Goal: Information Seeking & Learning: Learn about a topic

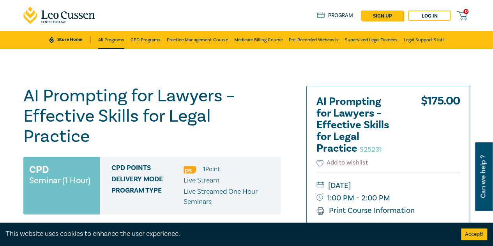
click at [111, 39] on link "All Programs" at bounding box center [111, 40] width 26 height 18
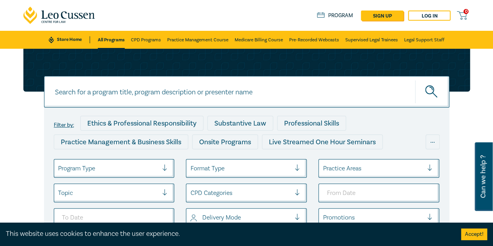
click at [107, 163] on div at bounding box center [108, 168] width 101 height 10
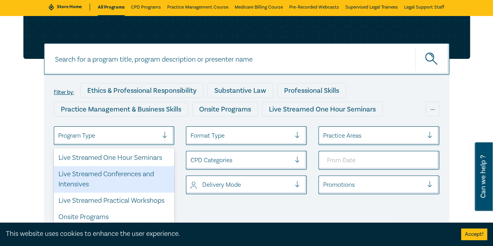
click at [119, 183] on div "Live Streamed Conferences and Intensives" at bounding box center [114, 179] width 121 height 26
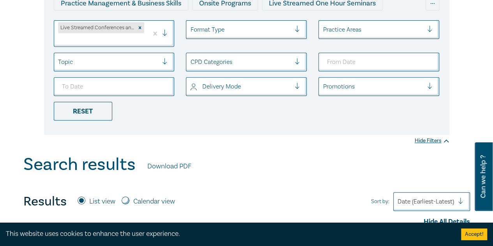
scroll to position [189, 0]
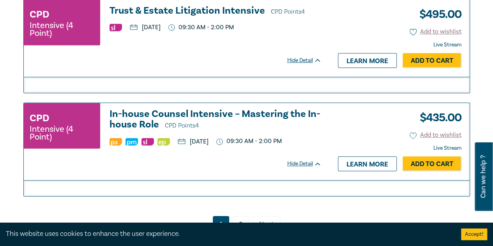
click at [242, 219] on link "2" at bounding box center [241, 223] width 16 height 15
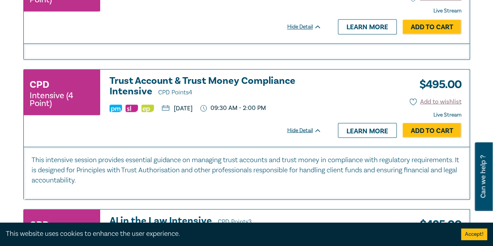
scroll to position [658, 0]
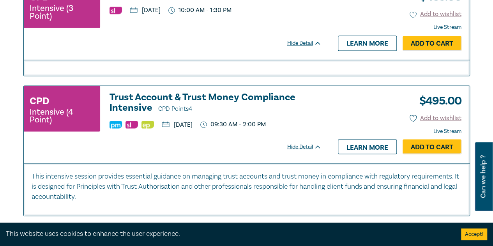
click at [226, 94] on h3 "Trust Account & Trust Money Compliance Intensive CPD Points 4" at bounding box center [215, 103] width 212 height 22
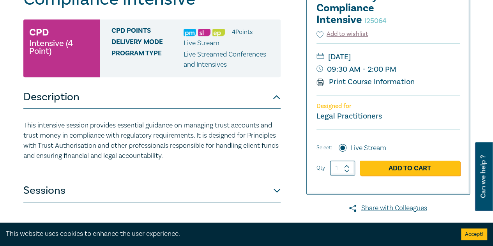
scroll to position [156, 0]
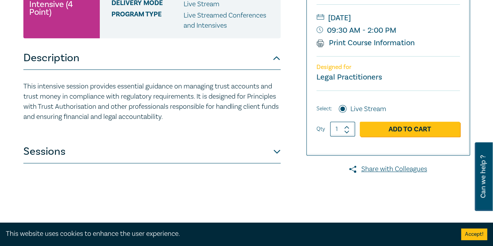
click at [228, 155] on button "Sessions" at bounding box center [151, 151] width 257 height 23
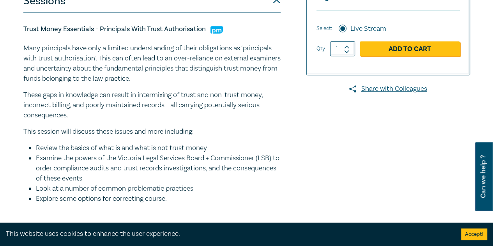
scroll to position [195, 0]
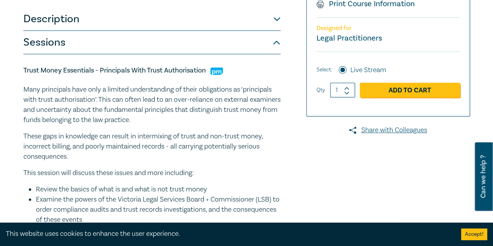
drag, startPoint x: 207, startPoint y: 71, endPoint x: 24, endPoint y: 74, distance: 183.5
drag, startPoint x: 197, startPoint y: 70, endPoint x: 197, endPoint y: 74, distance: 4.3
click at [197, 70] on h5 "Trust Money Essentials - Principals With Trust Authorisation" at bounding box center [151, 70] width 257 height 9
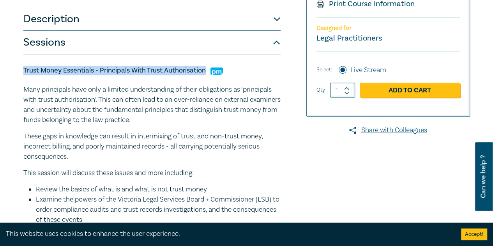
drag, startPoint x: 206, startPoint y: 70, endPoint x: 17, endPoint y: 72, distance: 189.0
copy h5 "Trust Money Essentials - Principals With Trust Authorisation"
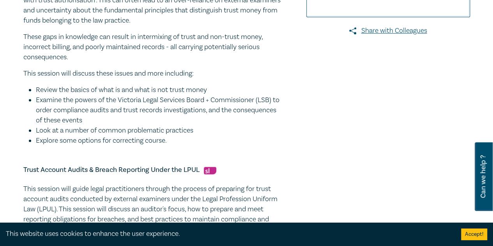
scroll to position [312, 0]
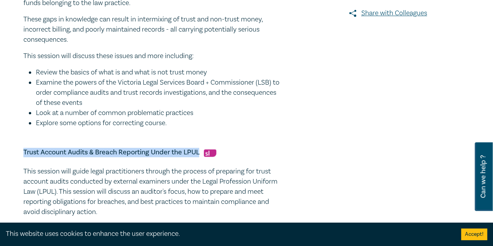
drag, startPoint x: 199, startPoint y: 152, endPoint x: 21, endPoint y: 153, distance: 177.3
click at [21, 153] on div "Trust Account & Trust Money Compliance Intensive I25064 CPD Intensive (4 Point)…" at bounding box center [171, 236] width 304 height 925
copy h5 "Trust Account Audits & Breach Reporting Under the LPUL"
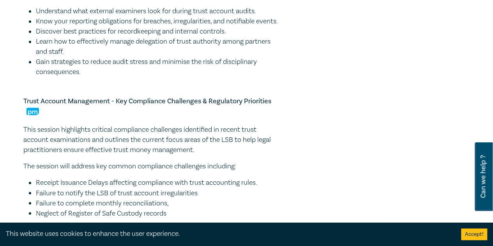
scroll to position [545, 0]
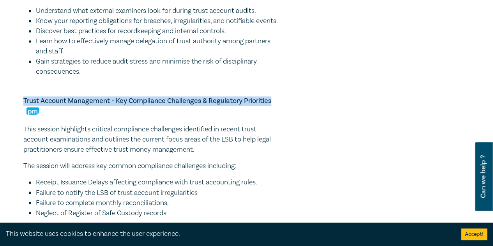
drag, startPoint x: 270, startPoint y: 110, endPoint x: 23, endPoint y: 111, distance: 247.0
click at [23, 111] on div "Trust Account & Trust Money Compliance Intensive I25064 CPD Intensive (4 Point)…" at bounding box center [171, 2] width 304 height 925
copy h5 "Trust Account Management - Key Compliance Challenges & Regulatory Priorities"
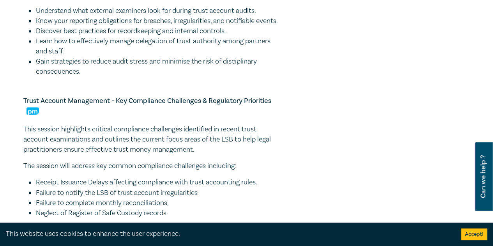
click at [271, 77] on li "Gain strategies to reduce audit stress and minimise the risk of disciplinary co…" at bounding box center [158, 66] width 245 height 20
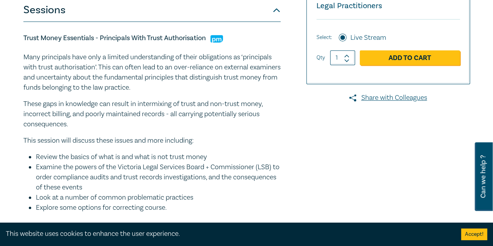
scroll to position [117, 0]
